Goal: Task Accomplishment & Management: Manage account settings

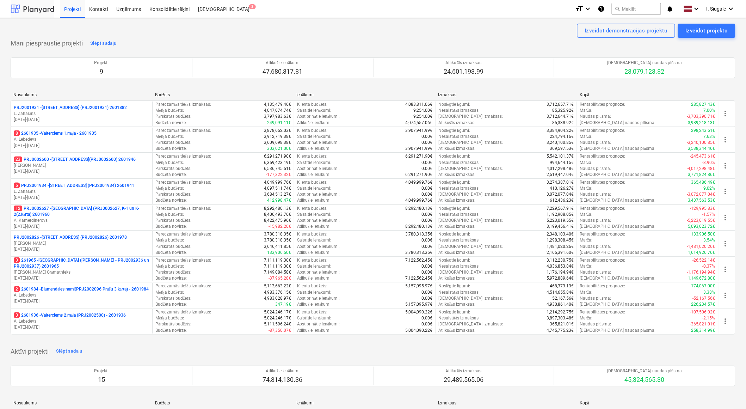
click at [44, 14] on div at bounding box center [33, 9] width 44 height 18
click at [36, 8] on div at bounding box center [33, 9] width 44 height 18
click at [74, 237] on p "1 PRJ2002826 - [STREET_ADDRESS] (PRJ2002826) 2601978" at bounding box center [74, 237] width 121 height 6
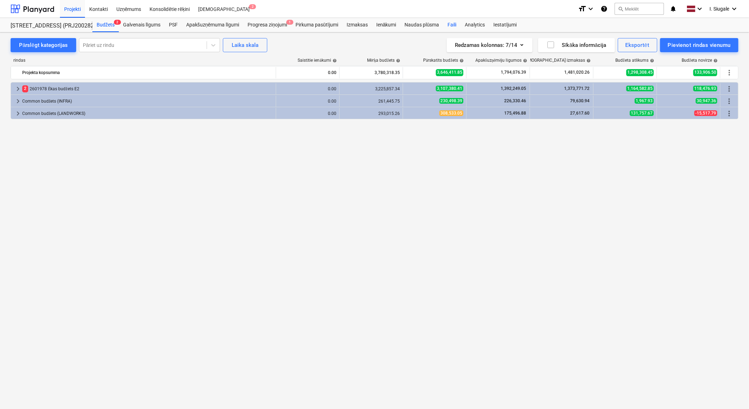
click at [451, 25] on div "Faili" at bounding box center [451, 25] width 17 height 14
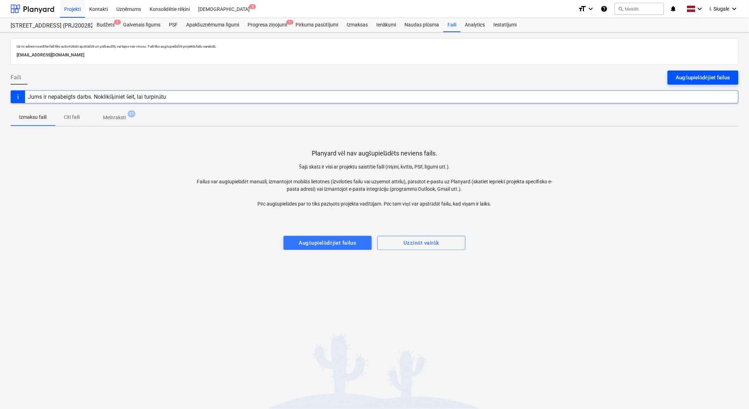
click at [690, 77] on div "Augšupielādējiet failus" at bounding box center [703, 77] width 54 height 9
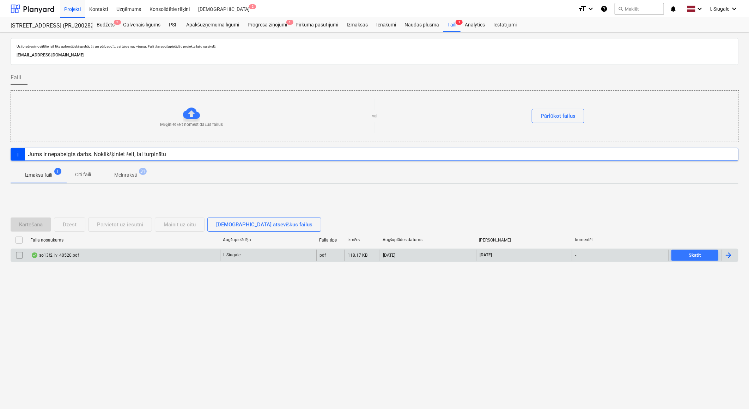
click at [18, 254] on input "checkbox" at bounding box center [19, 255] width 11 height 11
click at [71, 225] on div "Dzēst" at bounding box center [70, 224] width 14 height 9
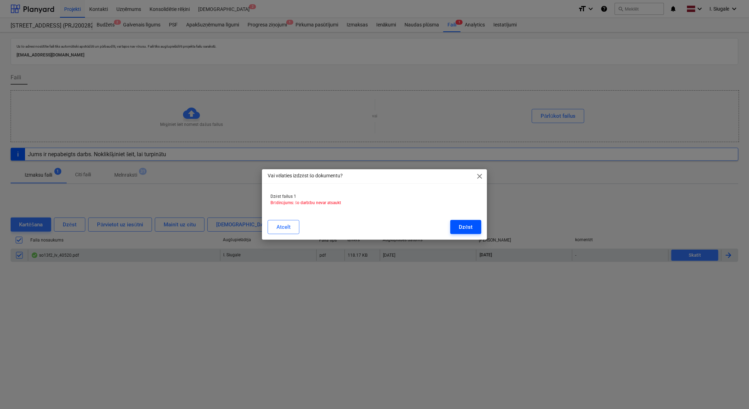
click at [462, 227] on div "Dzēst" at bounding box center [466, 226] width 14 height 9
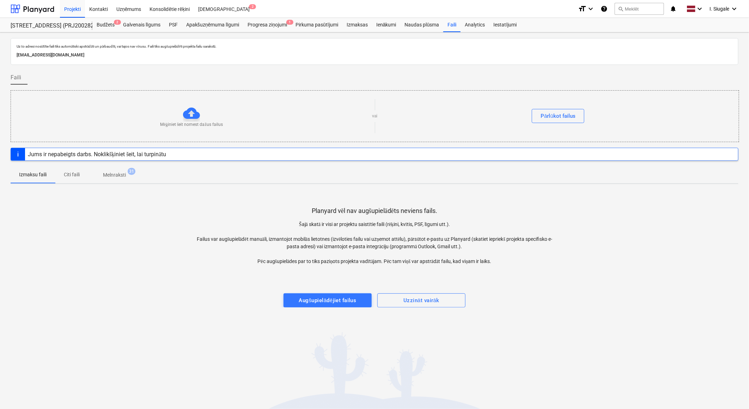
click at [79, 323] on div "Uz šo adresi nosūtītie faili tiks automātiski apstrādāti un pārbaudīti, vai taj…" at bounding box center [374, 220] width 749 height 377
click at [41, 5] on div at bounding box center [33, 9] width 44 height 18
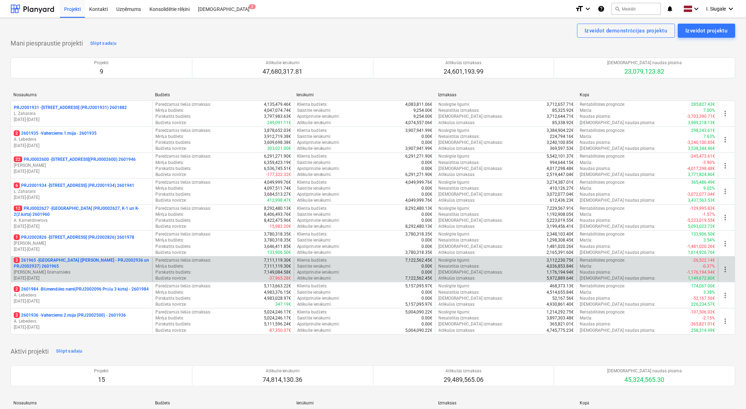
click at [67, 267] on p "3 261965 - [GEOGRAPHIC_DATA] ([PERSON_NAME] - PRJ2002936 un PRJ2002937) 2601965" at bounding box center [82, 263] width 136 height 12
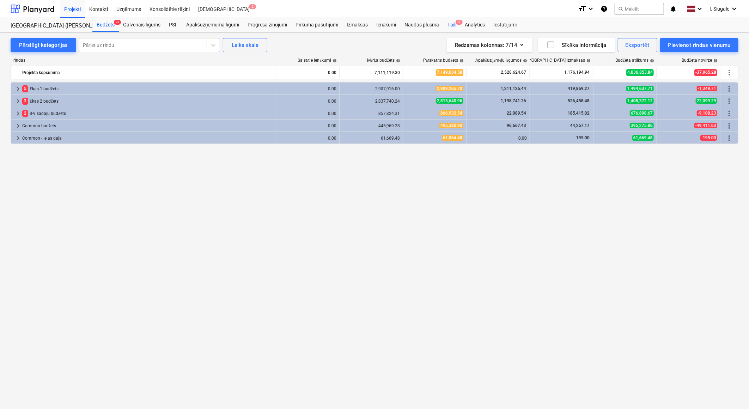
click at [458, 23] on span "3" at bounding box center [459, 22] width 7 height 5
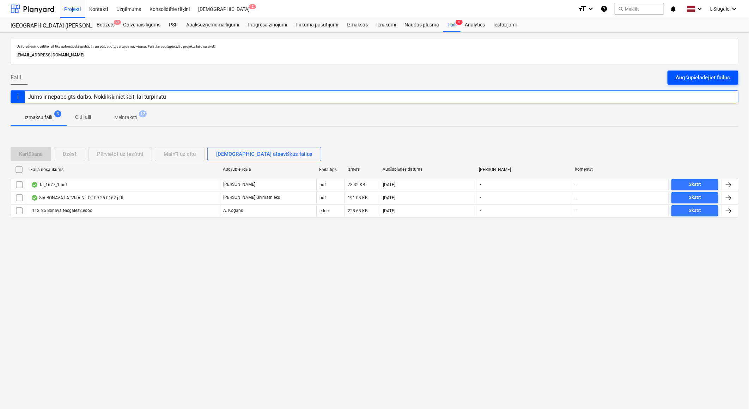
click at [709, 78] on div "Augšupielādējiet failus" at bounding box center [703, 77] width 54 height 9
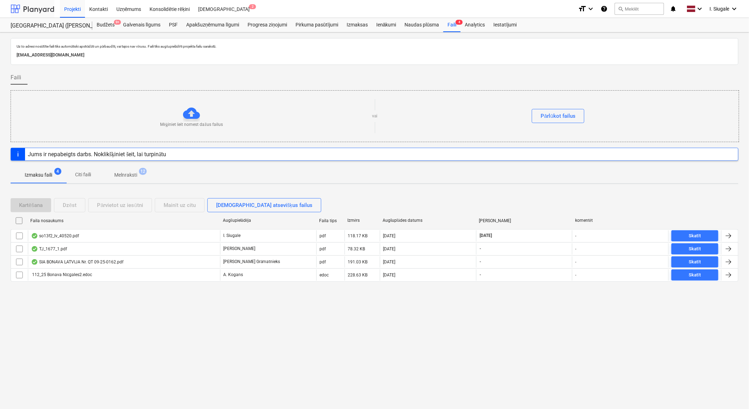
click at [30, 8] on div at bounding box center [33, 9] width 44 height 18
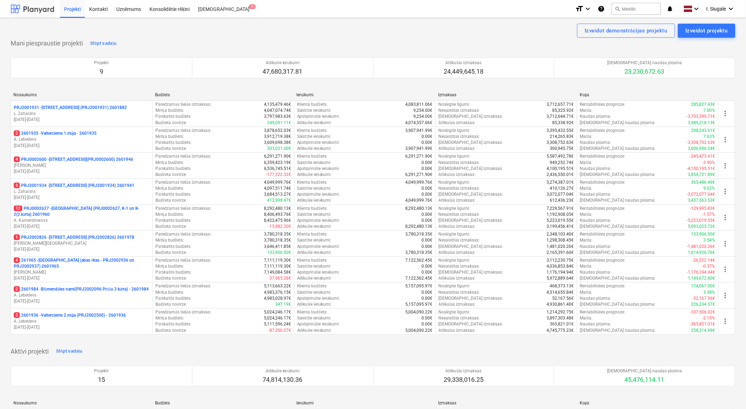
click at [35, 8] on div at bounding box center [33, 9] width 44 height 18
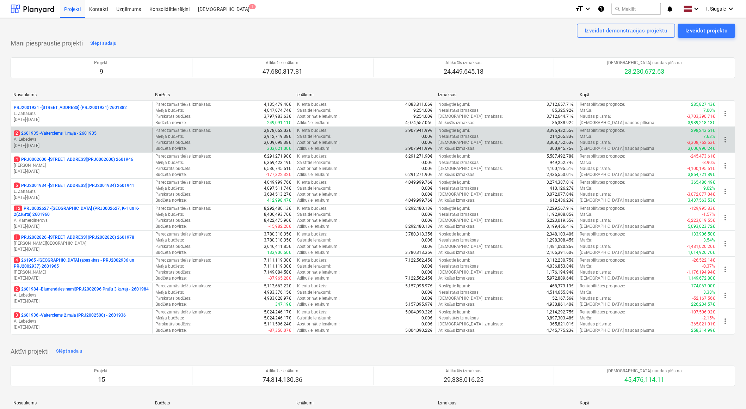
click at [76, 144] on p "19.09.2024 - 31.03.2026" at bounding box center [82, 146] width 136 height 6
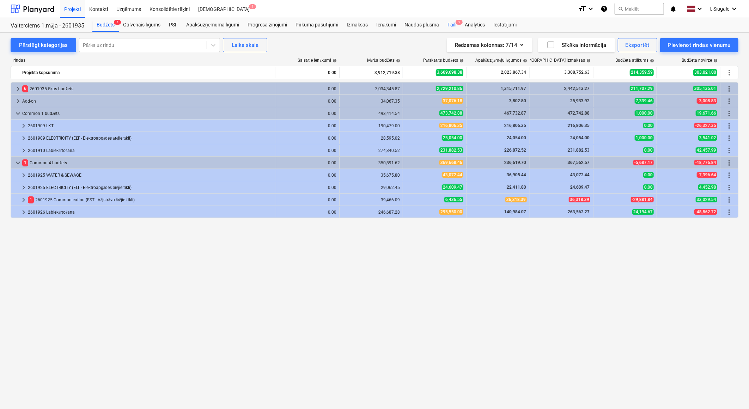
click at [450, 22] on div "Faili 2" at bounding box center [451, 25] width 17 height 14
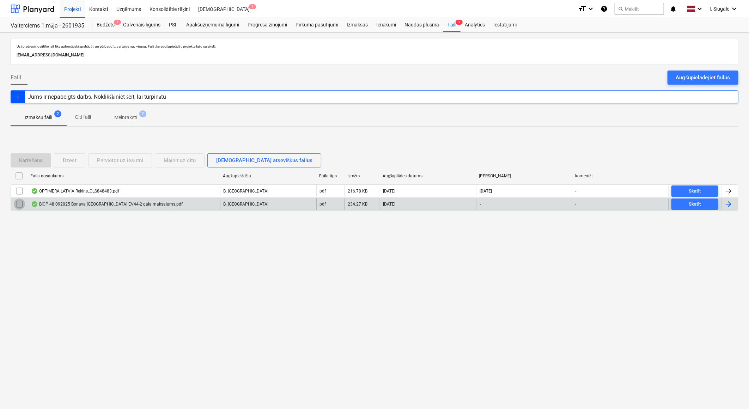
click at [19, 205] on input "checkbox" at bounding box center [19, 204] width 11 height 11
click at [74, 159] on div "Dzēst" at bounding box center [70, 160] width 14 height 9
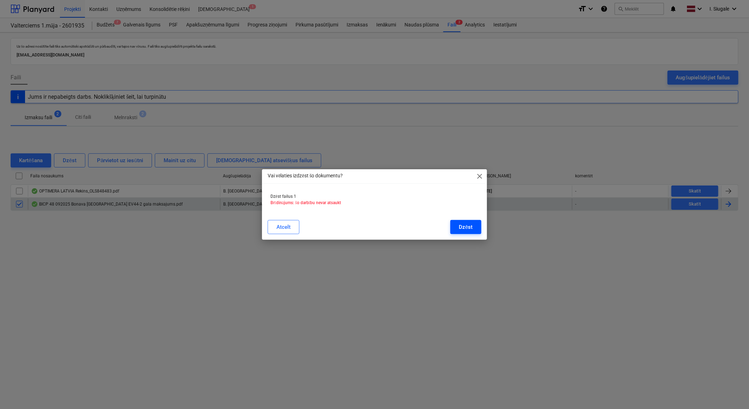
click at [463, 230] on div "Dzēst" at bounding box center [466, 226] width 14 height 9
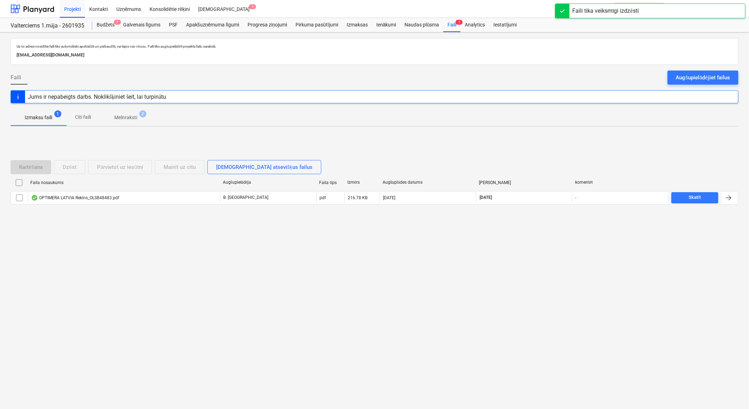
click at [135, 116] on p "Melnraksti" at bounding box center [125, 117] width 23 height 7
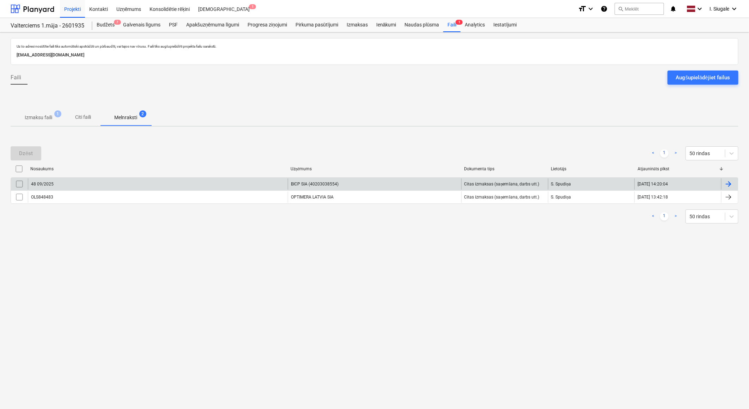
click at [20, 184] on input "checkbox" at bounding box center [19, 183] width 11 height 11
click at [30, 154] on div "Dzēst" at bounding box center [26, 153] width 14 height 9
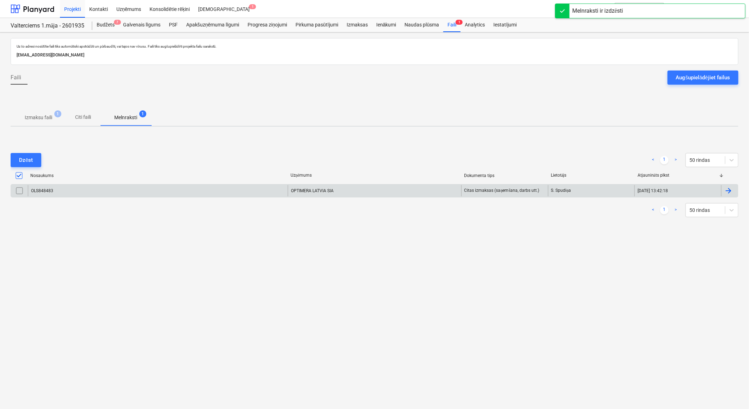
click at [353, 272] on div "Uz šo adresi nosūtītie faili tiks automātiski apstrādāti un pārbaudīti, vai taj…" at bounding box center [374, 220] width 749 height 377
